Goal: Task Accomplishment & Management: Manage account settings

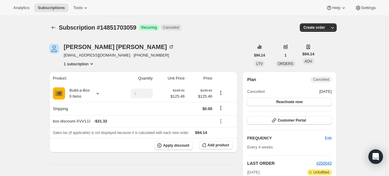
scroll to position [151, 0]
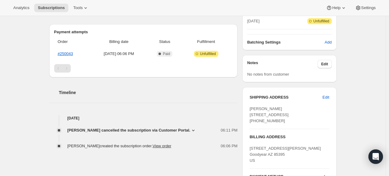
click at [115, 89] on div "Timeline" at bounding box center [143, 86] width 188 height 18
click at [54, 8] on span "Subscriptions" at bounding box center [51, 7] width 27 height 5
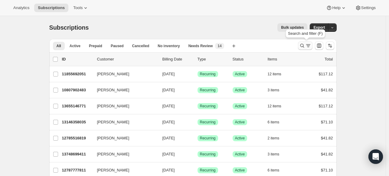
click at [302, 48] on icon "Search and filter results" at bounding box center [302, 46] width 6 height 6
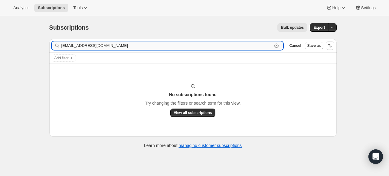
click at [126, 42] on input "[EMAIL_ADDRESS][DOMAIN_NAME]" at bounding box center [166, 45] width 211 height 8
click at [124, 43] on input "[EMAIL_ADDRESS][DOMAIN_NAME]" at bounding box center [166, 45] width 211 height 8
paste input "[PERSON_NAME]"
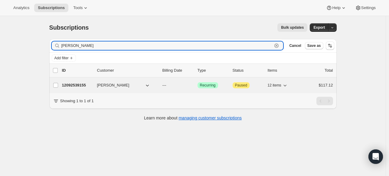
type input "[PERSON_NAME]"
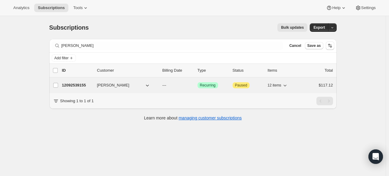
click at [80, 86] on p "12092539155" at bounding box center [77, 85] width 30 height 6
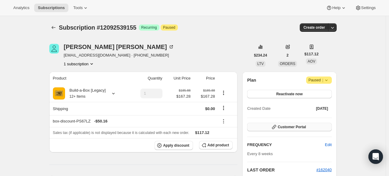
click at [282, 125] on span "Customer Portal" at bounding box center [292, 127] width 28 height 5
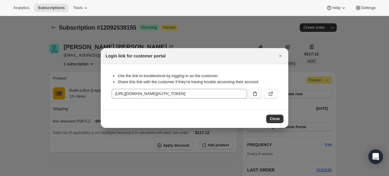
click at [251, 93] on button ":r488:" at bounding box center [254, 94] width 13 height 10
click at [273, 94] on icon ":r488:" at bounding box center [271, 94] width 6 height 6
click at [45, 8] on span "Subscriptions" at bounding box center [51, 7] width 27 height 5
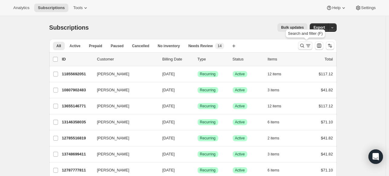
click at [302, 45] on icon "Search and filter results" at bounding box center [302, 46] width 4 height 4
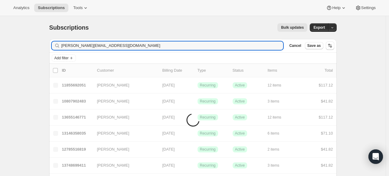
type input "[PERSON_NAME][EMAIL_ADDRESS][DOMAIN_NAME]"
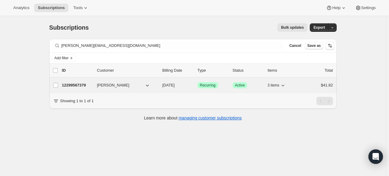
click at [87, 85] on p "12299567379" at bounding box center [77, 85] width 30 height 6
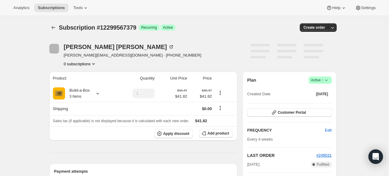
click at [332, 82] on span "Success Active |" at bounding box center [320, 80] width 23 height 7
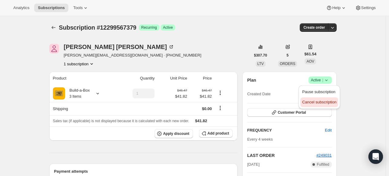
click at [320, 100] on span "Cancel subscription" at bounding box center [319, 102] width 34 height 5
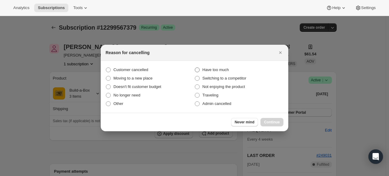
click at [229, 71] on span "Have too much" at bounding box center [215, 69] width 26 height 5
click at [195, 68] on input "Have too much" at bounding box center [195, 67] width 0 height 0
radio input "true"
click at [270, 122] on span "Continue" at bounding box center [272, 122] width 16 height 5
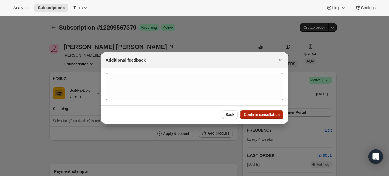
click at [264, 113] on span "Confirm cancellation" at bounding box center [262, 114] width 36 height 5
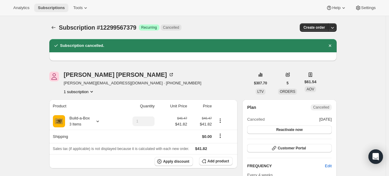
click at [49, 7] on span "Subscriptions" at bounding box center [51, 7] width 27 height 5
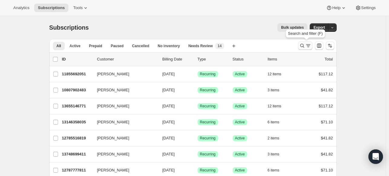
click at [302, 47] on icon "Search and filter results" at bounding box center [302, 46] width 6 height 6
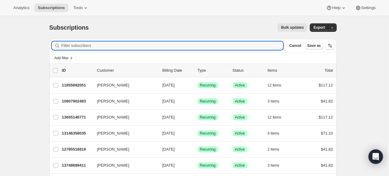
paste input "[EMAIL_ADDRESS][DOMAIN_NAME]"
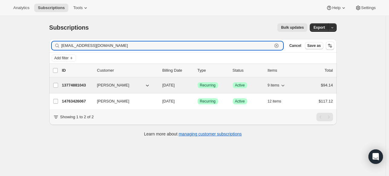
type input "[EMAIL_ADDRESS][DOMAIN_NAME]"
click at [73, 83] on p "13774881043" at bounding box center [77, 85] width 30 height 6
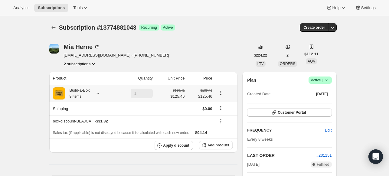
click at [101, 95] on icon at bounding box center [98, 93] width 6 height 6
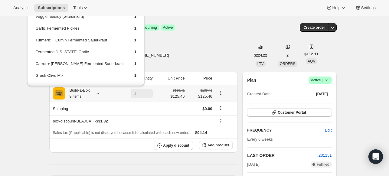
scroll to position [51, 0]
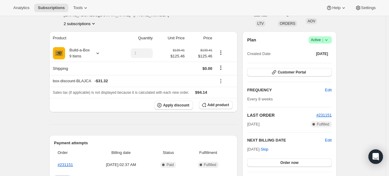
scroll to position [30, 0]
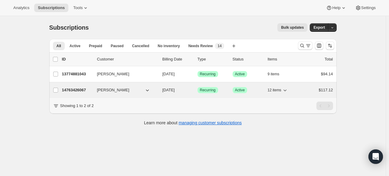
click at [83, 89] on p "14763426067" at bounding box center [77, 90] width 30 height 6
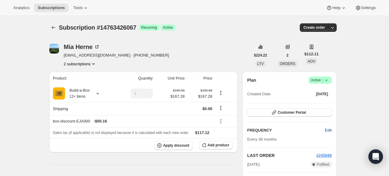
click at [330, 128] on span "Edit" at bounding box center [328, 130] width 7 height 6
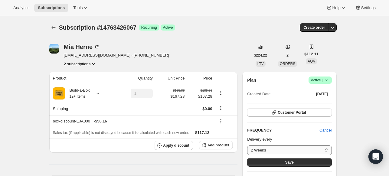
click at [278, 149] on select "2 Weeks 4 Weeks 6 Weeks 8 Weeks Custom..." at bounding box center [289, 151] width 84 height 10
select select "custom"
click at [249, 146] on select "2 Weeks 4 Weeks 6 Weeks 8 Weeks Custom..." at bounding box center [289, 151] width 84 height 10
select select "MONTH"
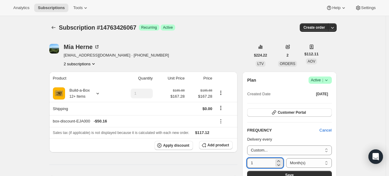
click at [264, 160] on input "1" at bounding box center [260, 163] width 27 height 10
drag, startPoint x: 263, startPoint y: 160, endPoint x: 257, endPoint y: 161, distance: 6.1
click at [257, 161] on input "1" at bounding box center [260, 163] width 27 height 10
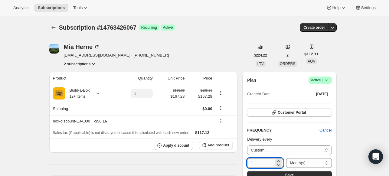
drag, startPoint x: 257, startPoint y: 161, endPoint x: 252, endPoint y: 163, distance: 5.1
click at [252, 163] on input "1" at bounding box center [260, 163] width 27 height 10
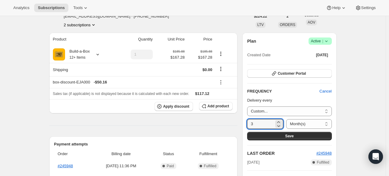
scroll to position [61, 0]
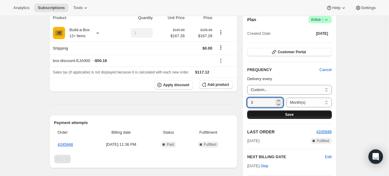
type input "3"
click at [312, 116] on button "Save" at bounding box center [289, 114] width 84 height 8
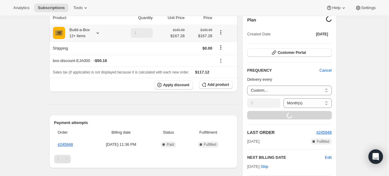
click at [100, 33] on icon at bounding box center [98, 33] width 6 height 6
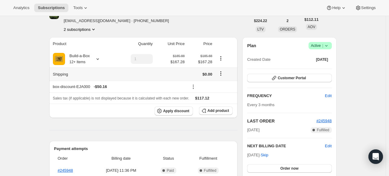
scroll to position [36, 0]
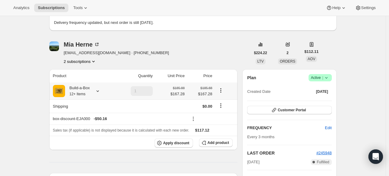
click at [101, 90] on icon at bounding box center [98, 91] width 6 height 6
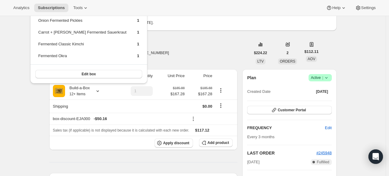
scroll to position [58, 0]
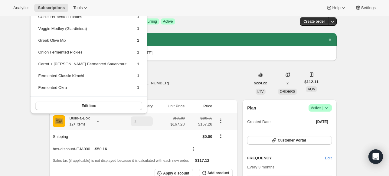
click at [222, 120] on icon "Product actions" at bounding box center [221, 121] width 6 height 6
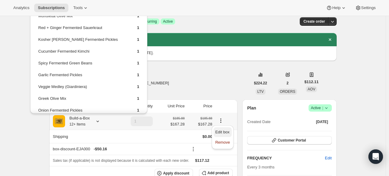
click at [221, 132] on span "Edit box" at bounding box center [222, 132] width 14 height 5
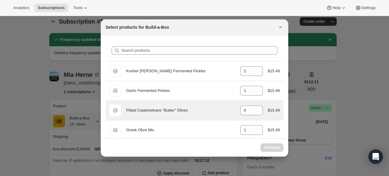
select select "gid://shopify/ProductVariant/49973439299859"
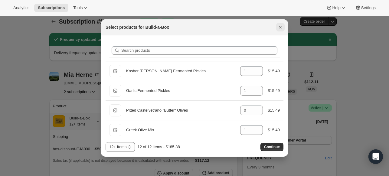
click at [280, 28] on icon "Close" at bounding box center [280, 27] width 2 height 2
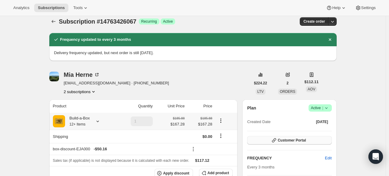
click at [320, 138] on button "Customer Portal" at bounding box center [289, 140] width 84 height 8
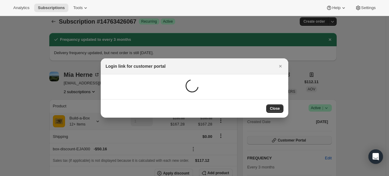
scroll to position [0, 0]
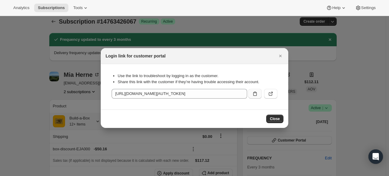
click at [256, 92] on icon ":r5go:" at bounding box center [255, 94] width 6 height 6
click at [283, 56] on button "Close" at bounding box center [280, 56] width 8 height 8
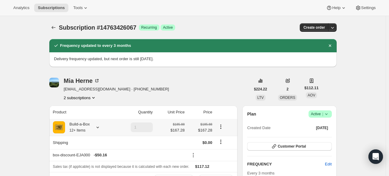
scroll to position [6, 0]
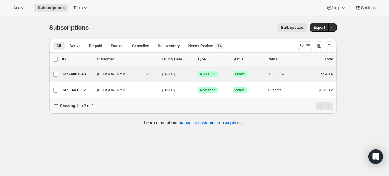
click at [84, 74] on p "13774881043" at bounding box center [77, 74] width 30 height 6
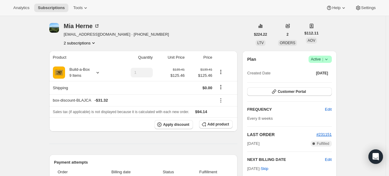
scroll to position [30, 0]
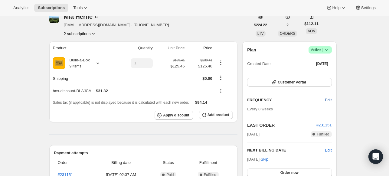
click at [326, 100] on span "Edit" at bounding box center [328, 100] width 7 height 6
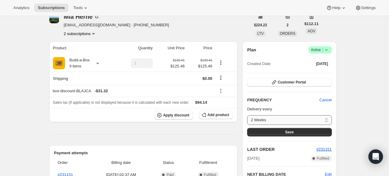
click at [307, 121] on select "2 Weeks 4 Weeks 6 Weeks 8 Weeks Custom..." at bounding box center [289, 120] width 84 height 10
select select "custom"
click at [249, 115] on select "2 Weeks 4 Weeks 6 Weeks 8 Weeks Custom..." at bounding box center [289, 120] width 84 height 10
select select "MONTH"
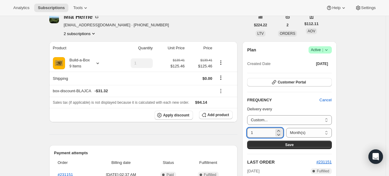
click at [274, 129] on input "1" at bounding box center [260, 133] width 27 height 10
type input "3"
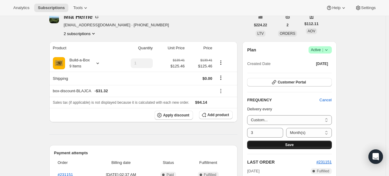
click at [289, 147] on span "Save" at bounding box center [289, 145] width 8 height 5
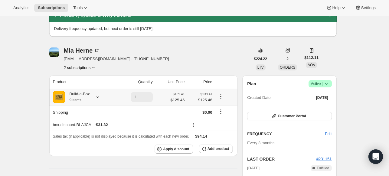
click at [99, 97] on icon at bounding box center [98, 98] width 2 height 2
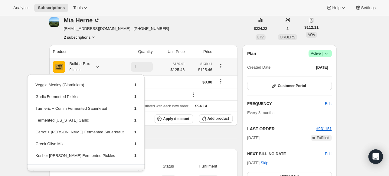
scroll to position [35, 0]
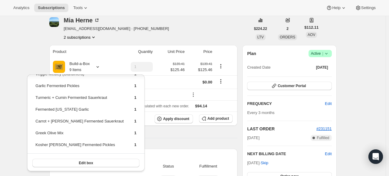
click at [212, 32] on div "[PERSON_NAME] [EMAIL_ADDRESS][DOMAIN_NAME] · [PHONE_NUMBER] 2 subscriptions" at bounding box center [149, 28] width 201 height 23
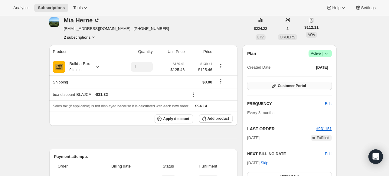
click at [301, 84] on span "Customer Portal" at bounding box center [292, 86] width 28 height 5
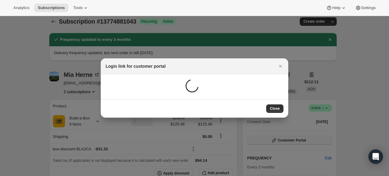
scroll to position [61, 0]
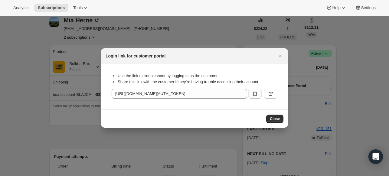
click at [258, 93] on button ":r5ql:" at bounding box center [254, 94] width 13 height 10
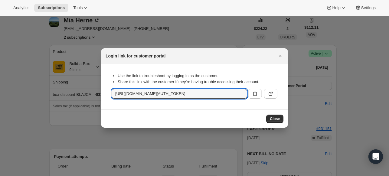
click at [370, 114] on div at bounding box center [194, 88] width 389 height 176
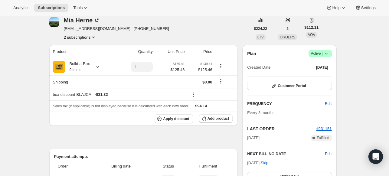
click at [332, 152] on span "Edit" at bounding box center [328, 154] width 7 height 6
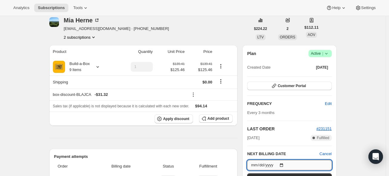
click at [287, 164] on input "[DATE]" at bounding box center [289, 165] width 84 height 10
click at [360, 90] on div "Subscription #13774881043. This page is ready Subscription #13774881043 Success…" at bounding box center [193, 162] width 386 height 413
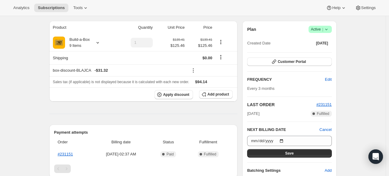
scroll to position [121, 0]
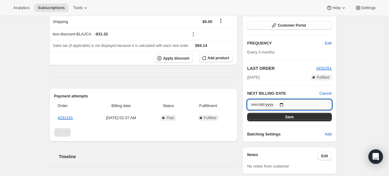
click at [286, 104] on input "[DATE]" at bounding box center [289, 105] width 84 height 10
type input "[DATE]"
click at [304, 118] on button "Save" at bounding box center [289, 117] width 84 height 8
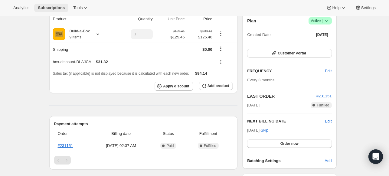
click at [51, 6] on span "Subscriptions" at bounding box center [51, 7] width 27 height 5
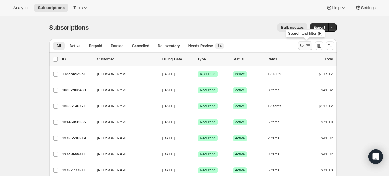
click at [303, 46] on icon "Search and filter results" at bounding box center [302, 46] width 6 height 6
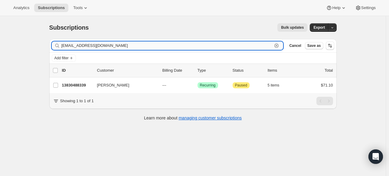
click at [146, 47] on input "[EMAIL_ADDRESS][DOMAIN_NAME]" at bounding box center [166, 45] width 211 height 8
paste input "[PERSON_NAME]"
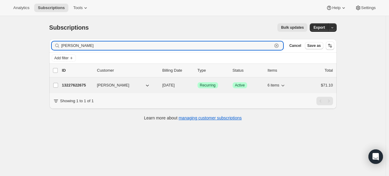
type input "[PERSON_NAME]"
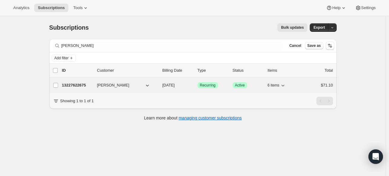
click at [83, 86] on p "13227622675" at bounding box center [77, 85] width 30 height 6
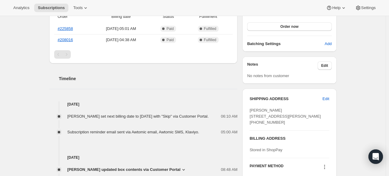
scroll to position [182, 0]
